Goal: Complete application form

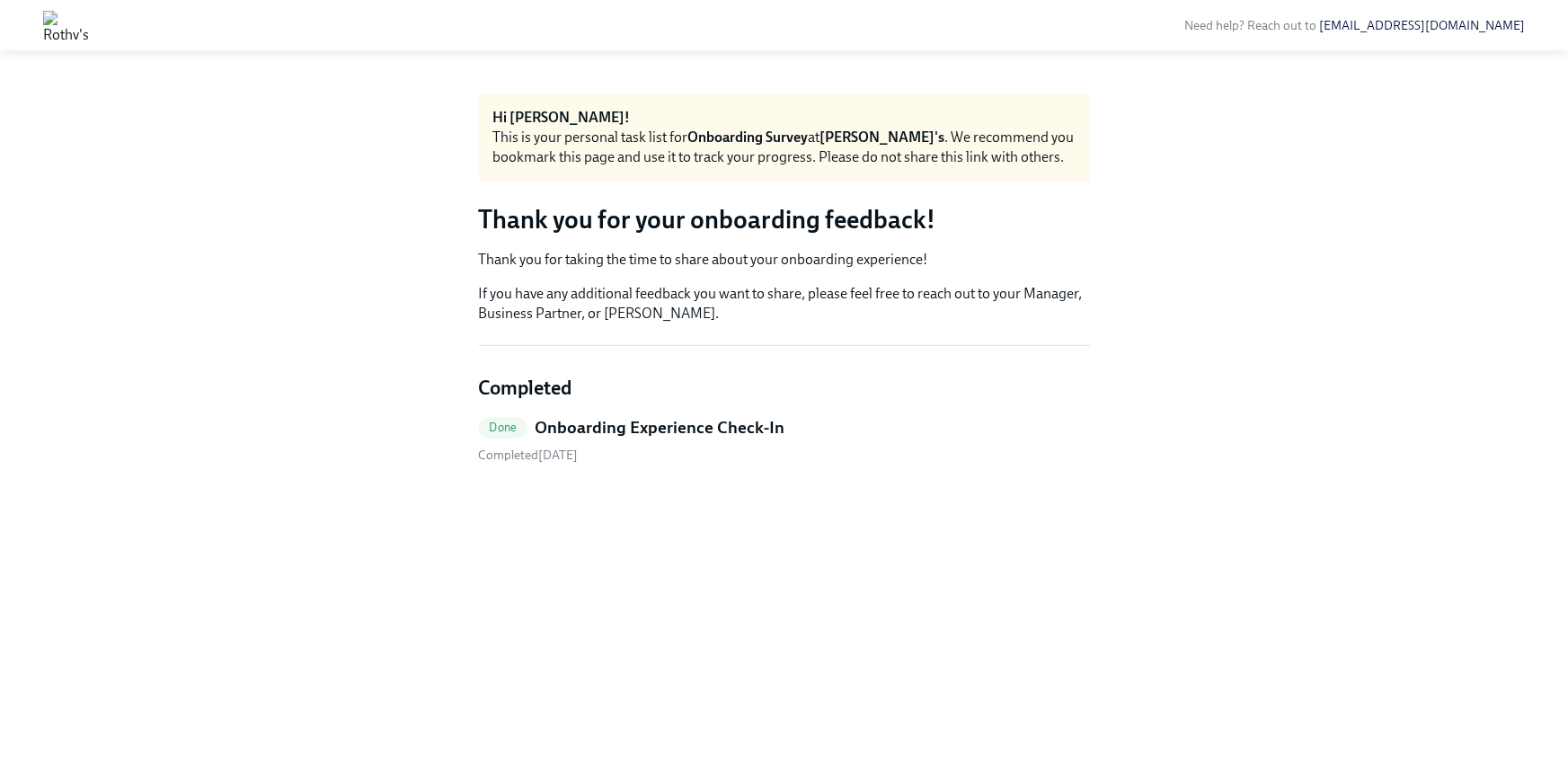
click at [577, 422] on h5 "Onboarding Experience Check-In" at bounding box center [659, 428] width 250 height 23
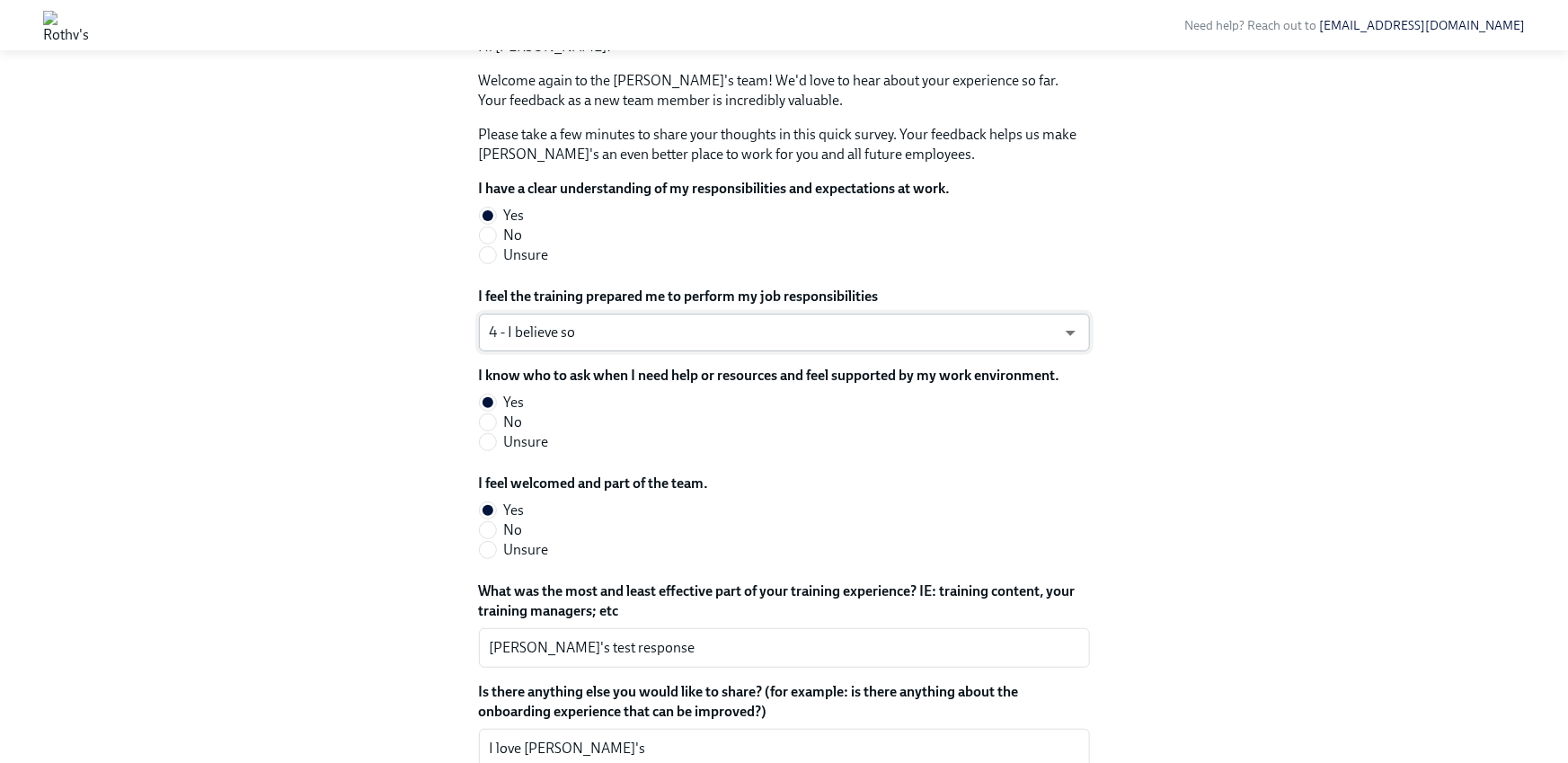
scroll to position [308, 0]
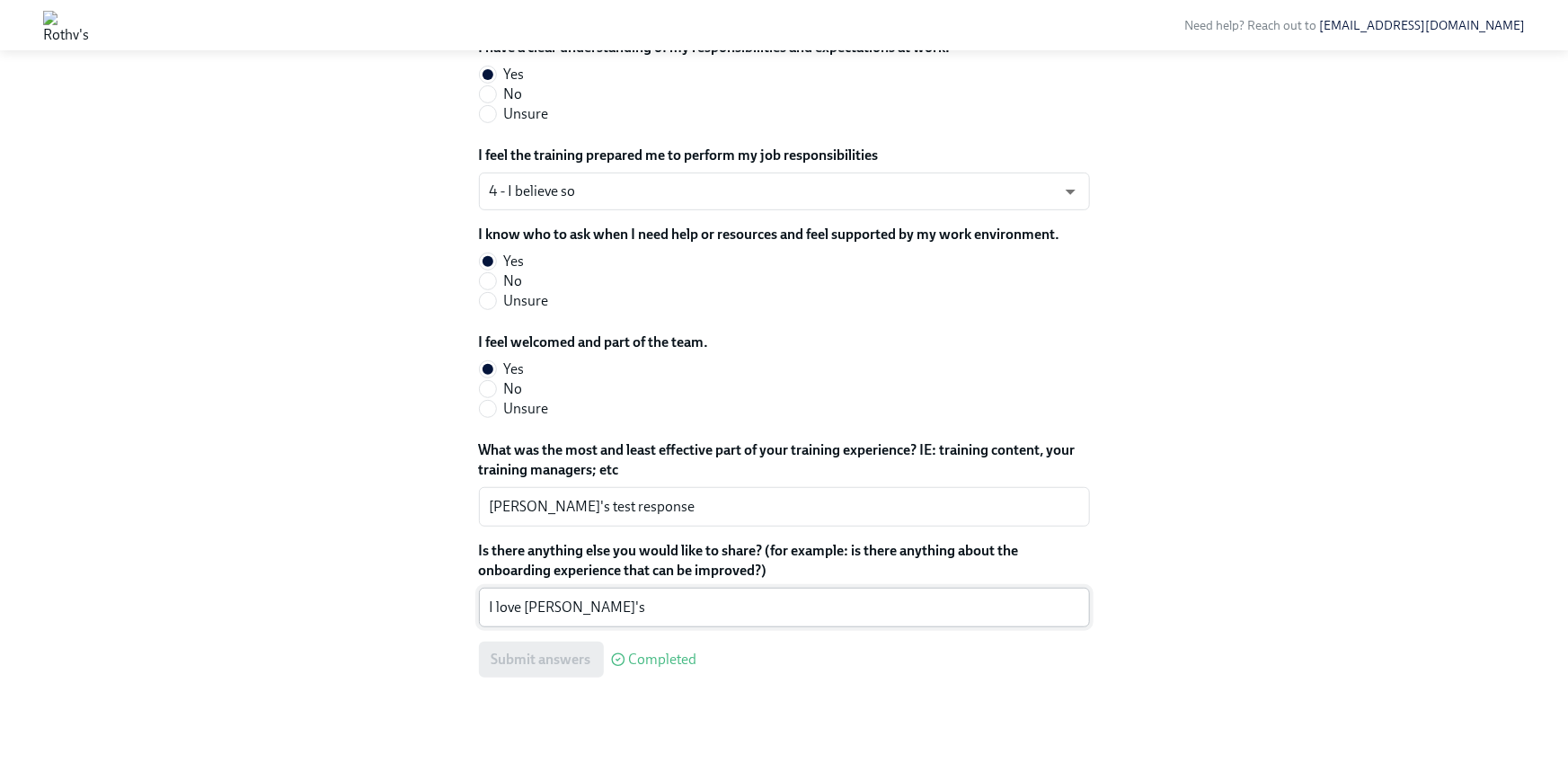
click at [576, 600] on textarea "I love [PERSON_NAME]'s" at bounding box center [784, 608] width 589 height 21
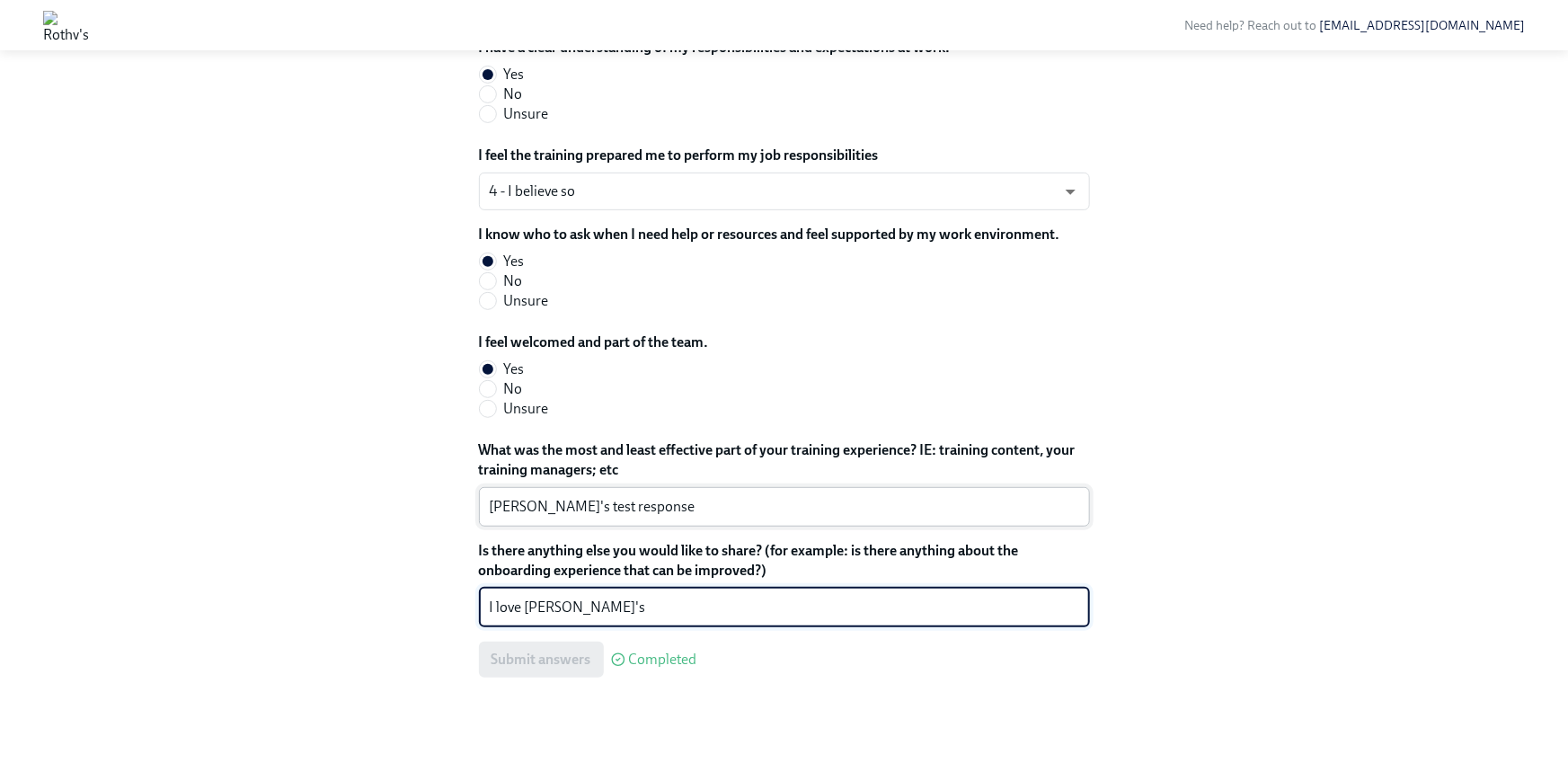
click at [654, 505] on textarea "[PERSON_NAME]'s test response" at bounding box center [784, 507] width 589 height 21
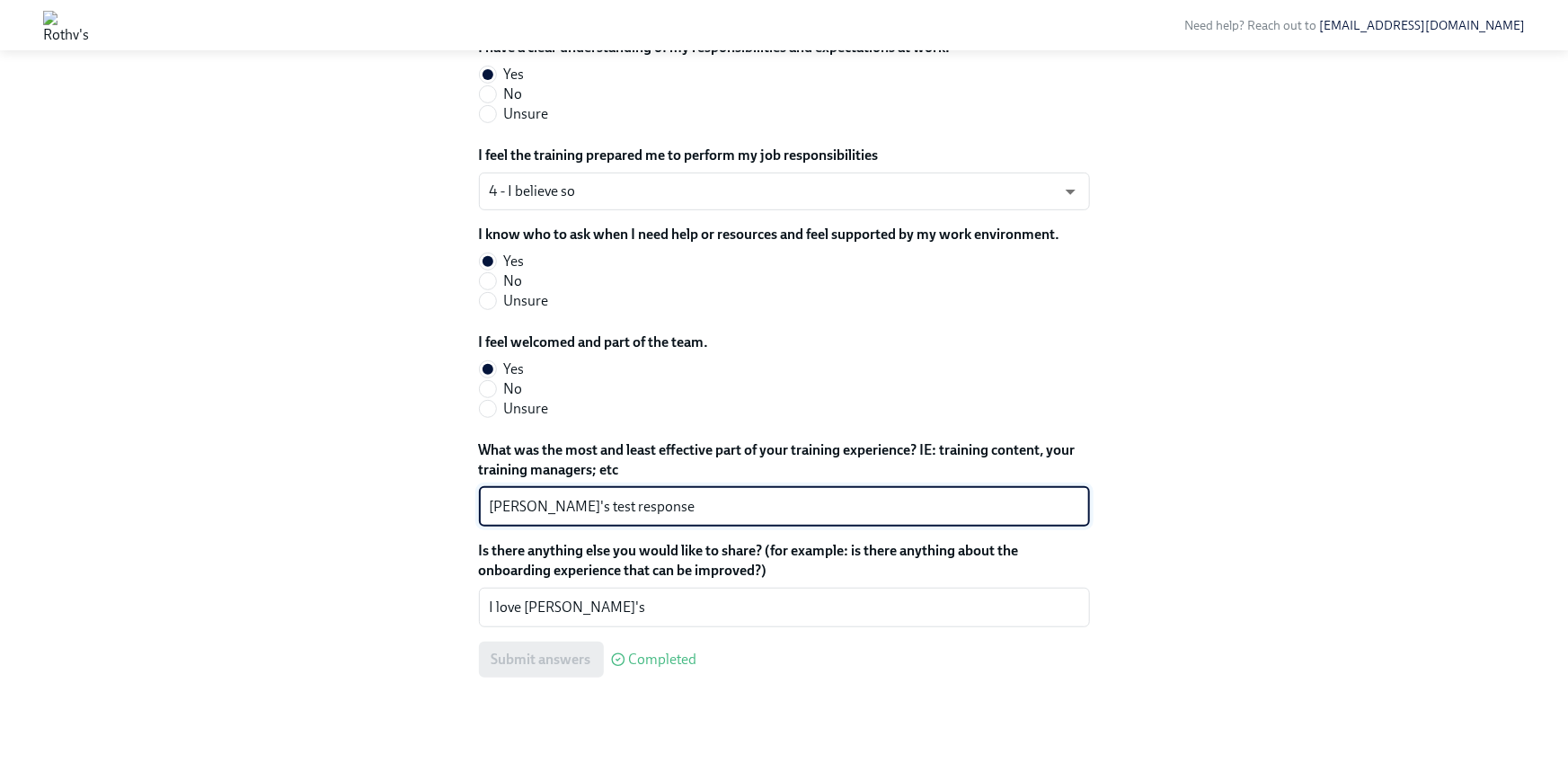
drag, startPoint x: 497, startPoint y: 506, endPoint x: 482, endPoint y: 505, distance: 15.0
click at [482, 505] on div "[PERSON_NAME]'s test response x ​" at bounding box center [784, 507] width 611 height 40
type textarea "[PERSON_NAME]'s test response"
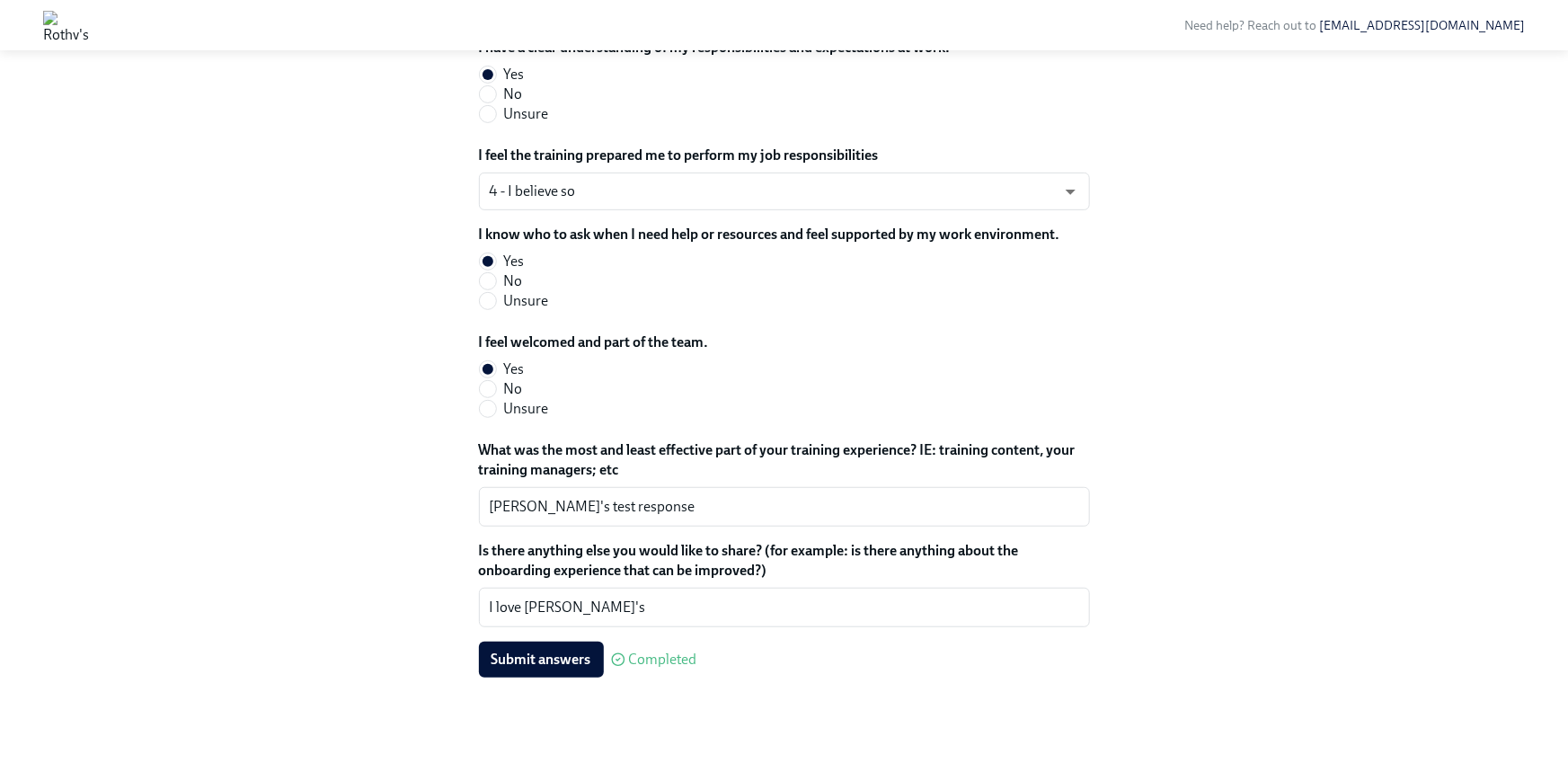
click at [332, 526] on div "Back to Onboarding Survey overview Done Onboarding Experience Check-In Complete…" at bounding box center [784, 252] width 1482 height 935
click at [538, 662] on span "Submit answers" at bounding box center [541, 659] width 100 height 18
